Goal: Navigation & Orientation: Find specific page/section

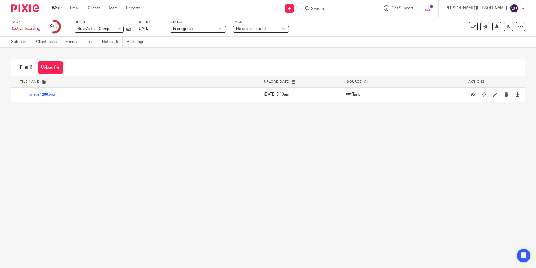
click at [13, 43] on link "Subtasks" at bounding box center [21, 41] width 21 height 11
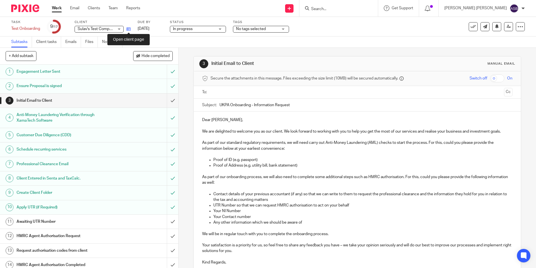
click at [130, 28] on icon at bounding box center [128, 29] width 4 height 4
click at [29, 6] on img at bounding box center [25, 8] width 28 height 8
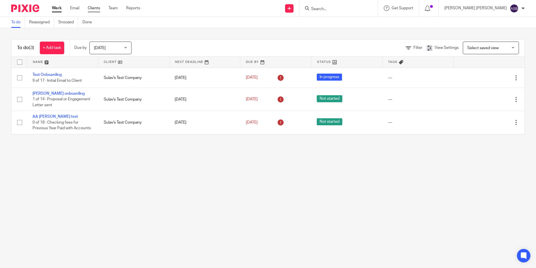
click at [100, 8] on link "Clients" at bounding box center [94, 8] width 12 height 6
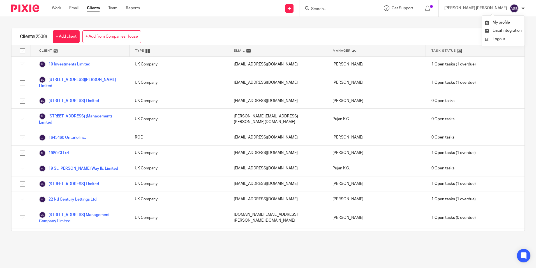
click at [397, 24] on div "Clients (2538) + Add client + Add from Companies House Filter Client Type Email…" at bounding box center [268, 129] width 536 height 225
click at [118, 9] on link "Team" at bounding box center [112, 8] width 9 height 6
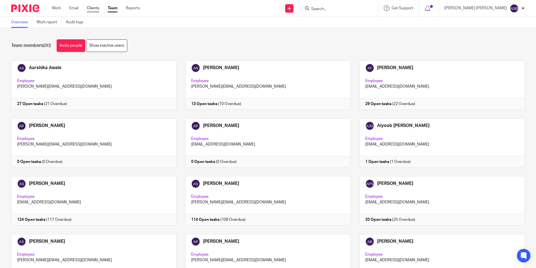
click at [95, 10] on link "Clients" at bounding box center [93, 8] width 12 height 6
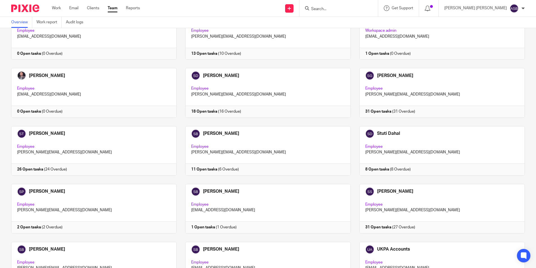
scroll to position [1364, 0]
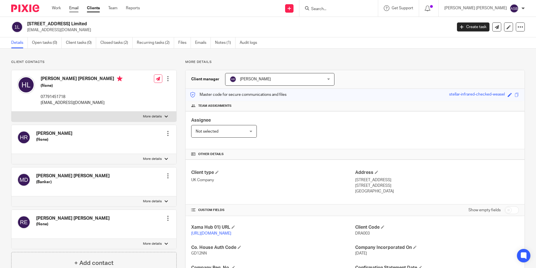
click at [78, 7] on link "Email" at bounding box center [73, 8] width 9 height 6
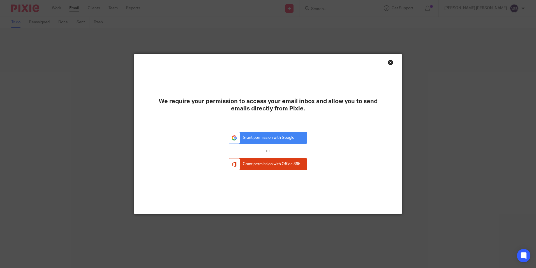
click at [388, 61] on div "Close this dialog window" at bounding box center [391, 62] width 6 height 6
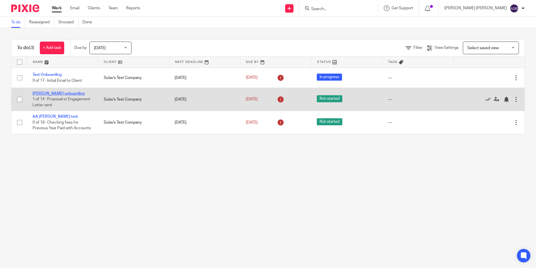
click at [59, 92] on link "[PERSON_NAME] onboarding" at bounding box center [59, 93] width 52 height 4
